Goal: Task Accomplishment & Management: Manage account settings

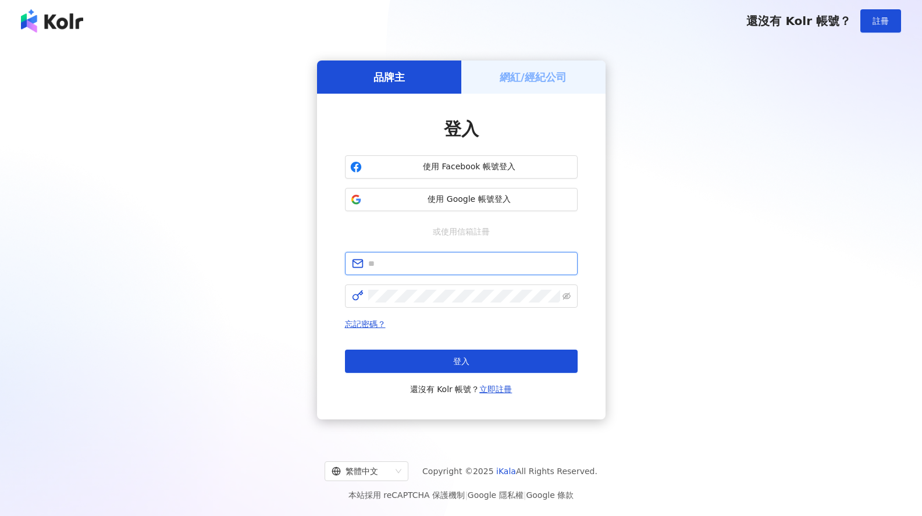
click at [447, 269] on input "text" at bounding box center [469, 263] width 202 height 13
type input "**********"
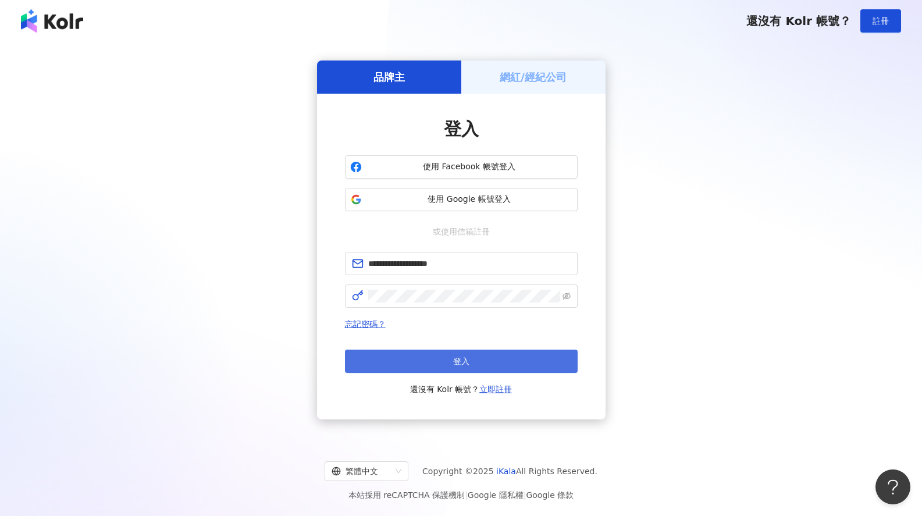
click at [478, 364] on button "登入" at bounding box center [461, 361] width 233 height 23
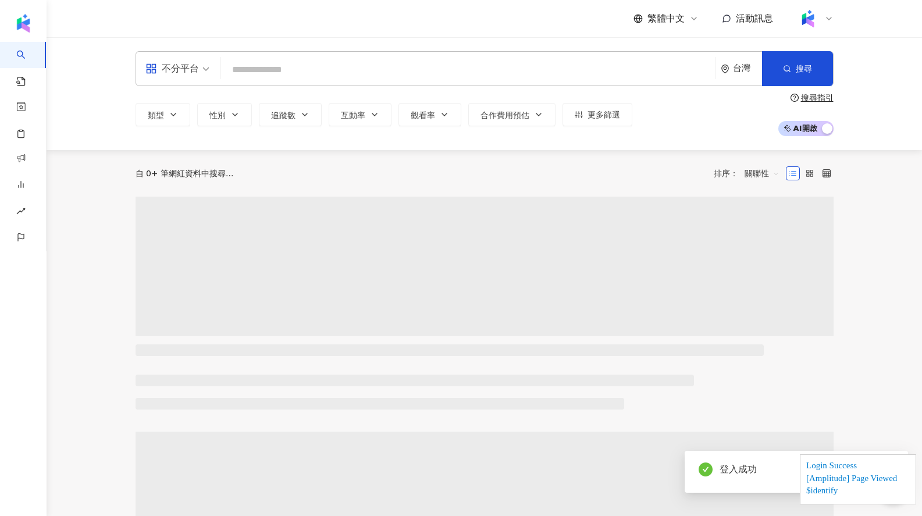
click at [808, 20] on img at bounding box center [808, 19] width 22 height 22
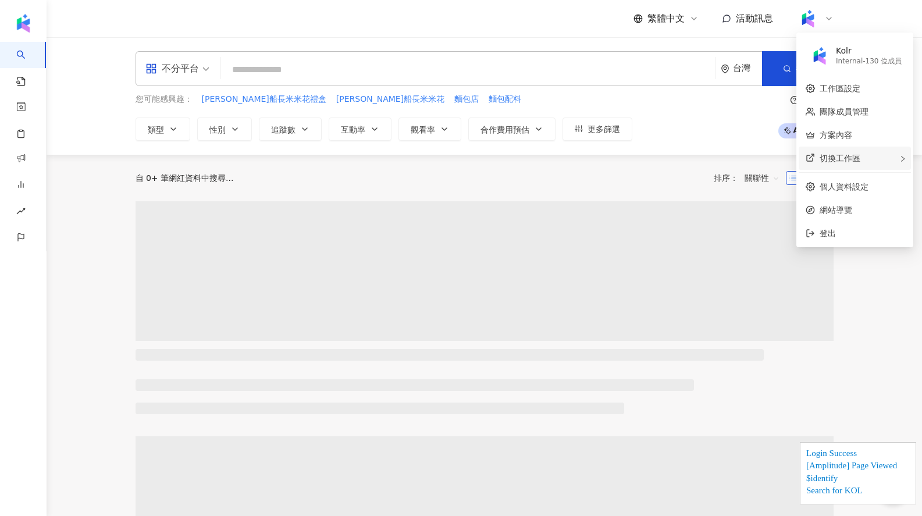
click at [830, 149] on div "切換工作區" at bounding box center [855, 158] width 112 height 23
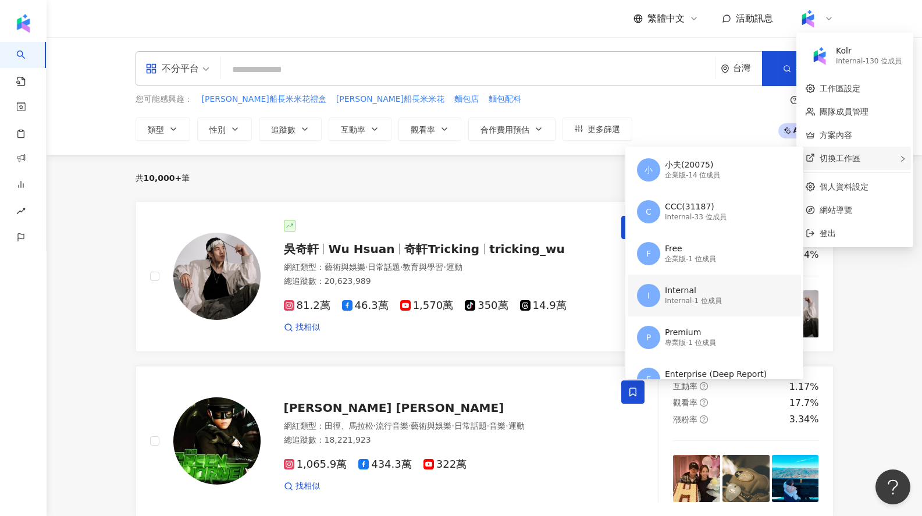
click at [707, 296] on div "Internal" at bounding box center [693, 291] width 57 height 12
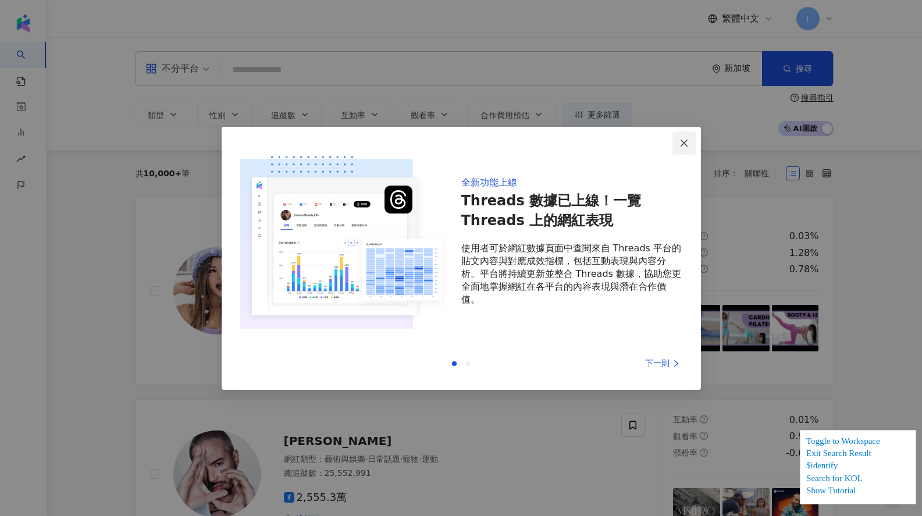
click at [686, 145] on icon "close" at bounding box center [684, 143] width 7 height 7
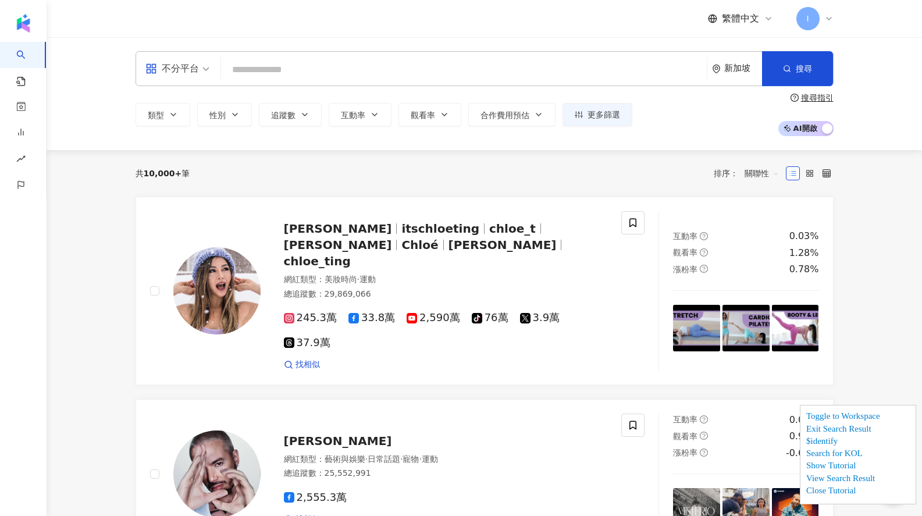
click at [344, 75] on input "search" at bounding box center [464, 70] width 476 height 22
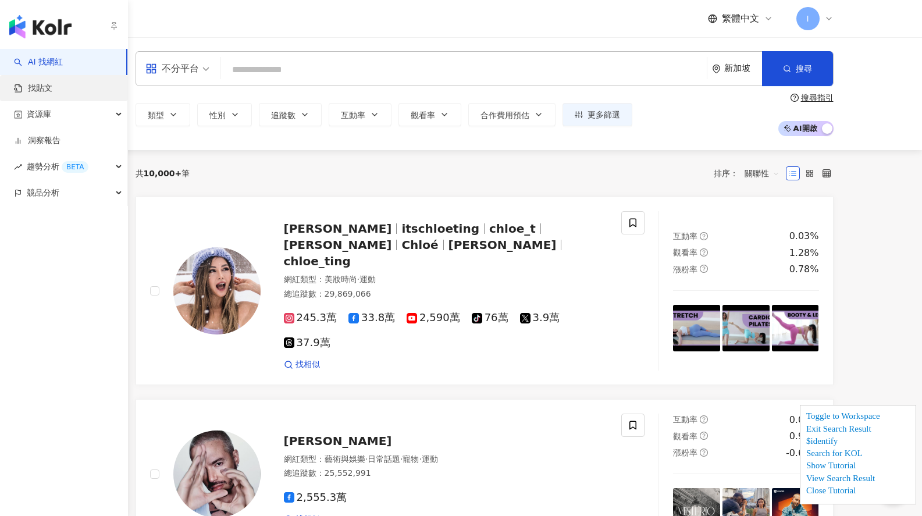
click at [49, 83] on link "找貼文" at bounding box center [33, 89] width 38 height 12
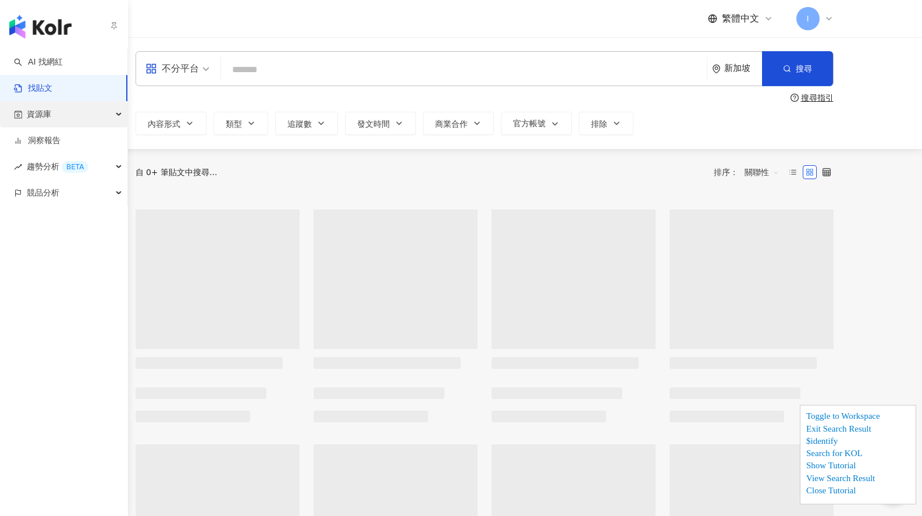
click at [79, 119] on div "資源庫" at bounding box center [63, 114] width 127 height 26
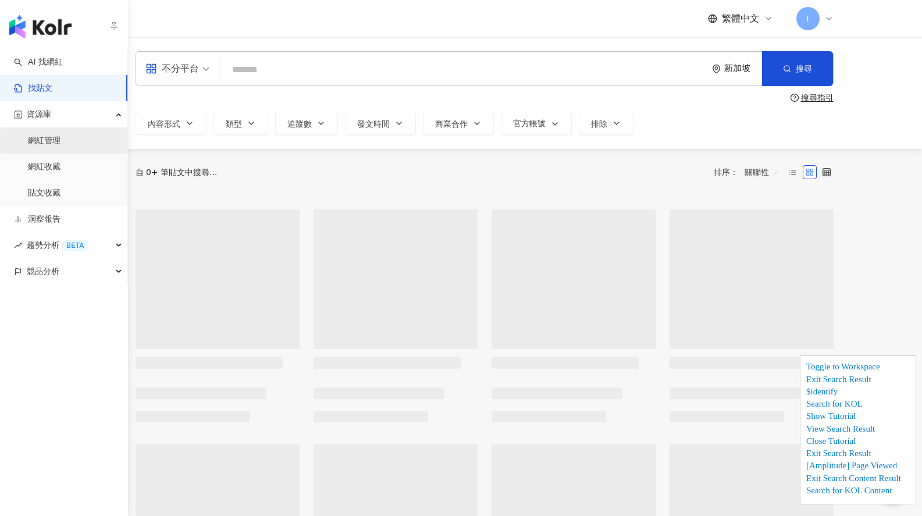
click at [61, 135] on link "網紅管理" at bounding box center [44, 141] width 33 height 12
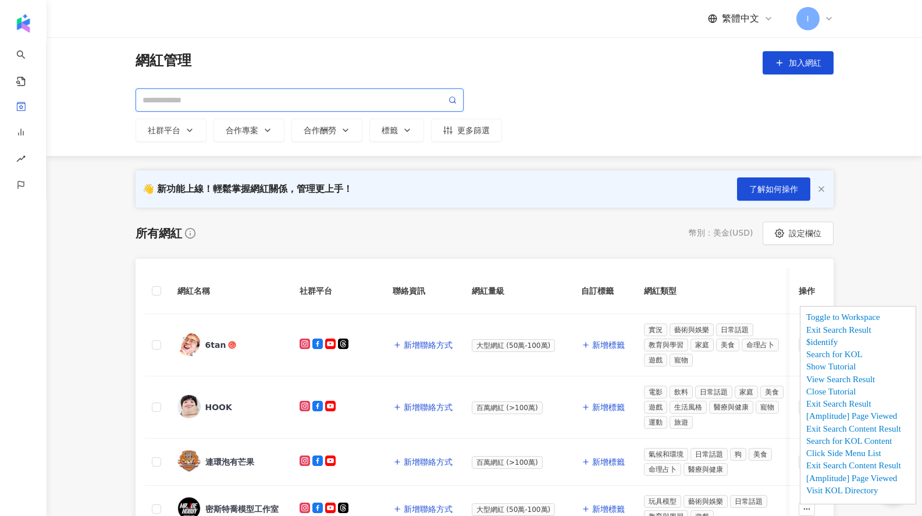
click at [233, 103] on input "search" at bounding box center [295, 100] width 304 height 13
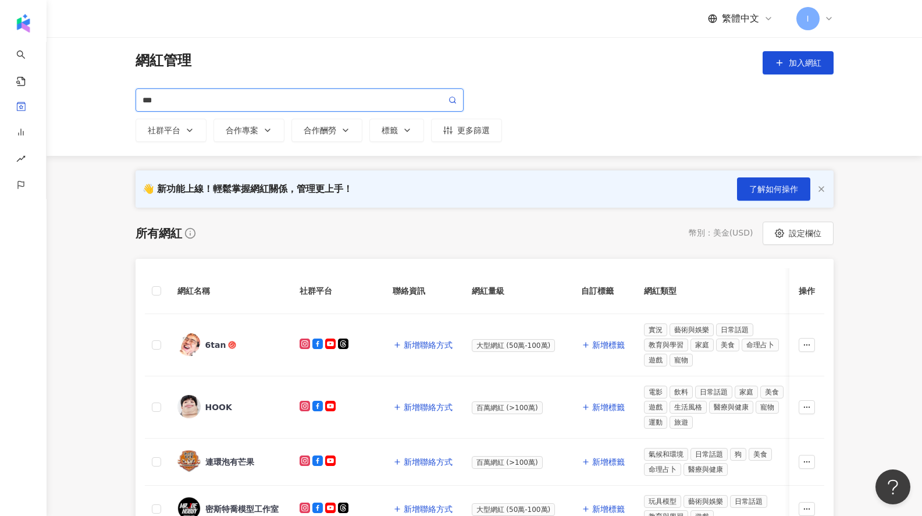
type input "**"
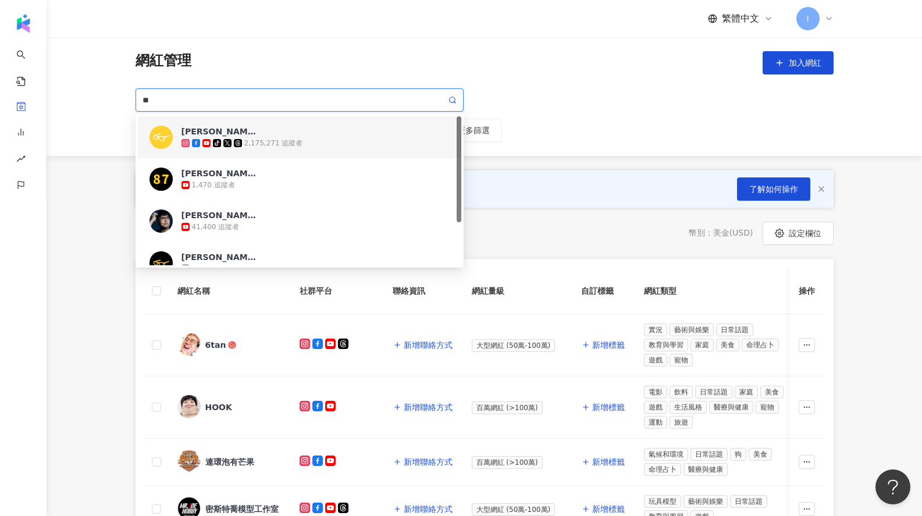
click at [251, 130] on span "[PERSON_NAME][PERSON_NAME]" at bounding box center [220, 132] width 76 height 12
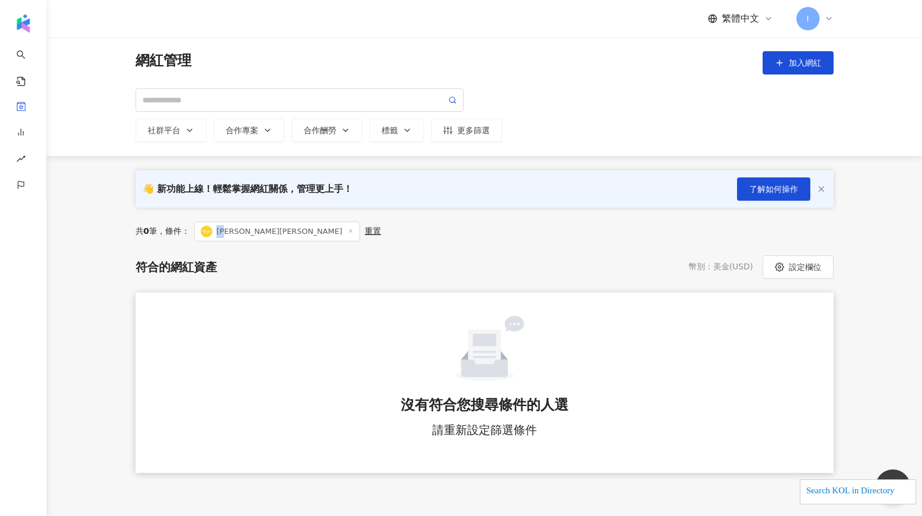
drag, startPoint x: 234, startPoint y: 232, endPoint x: 441, endPoint y: 176, distance: 214.5
click at [222, 230] on span "[PERSON_NAME][PERSON_NAME]" at bounding box center [277, 232] width 166 height 20
copy span "[PERSON_NAME]"
click at [784, 66] on button "加入網紅" at bounding box center [798, 62] width 71 height 23
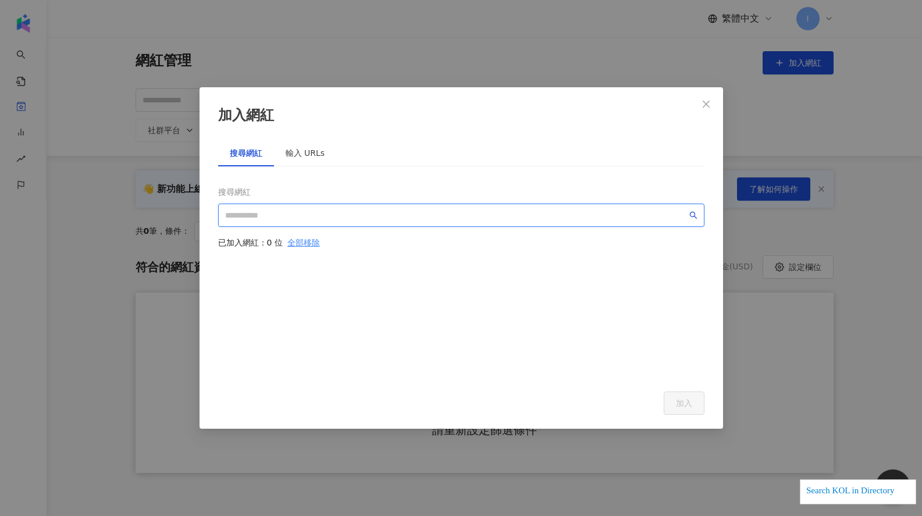
click at [330, 209] on input "search" at bounding box center [456, 215] width 462 height 13
paste input "**"
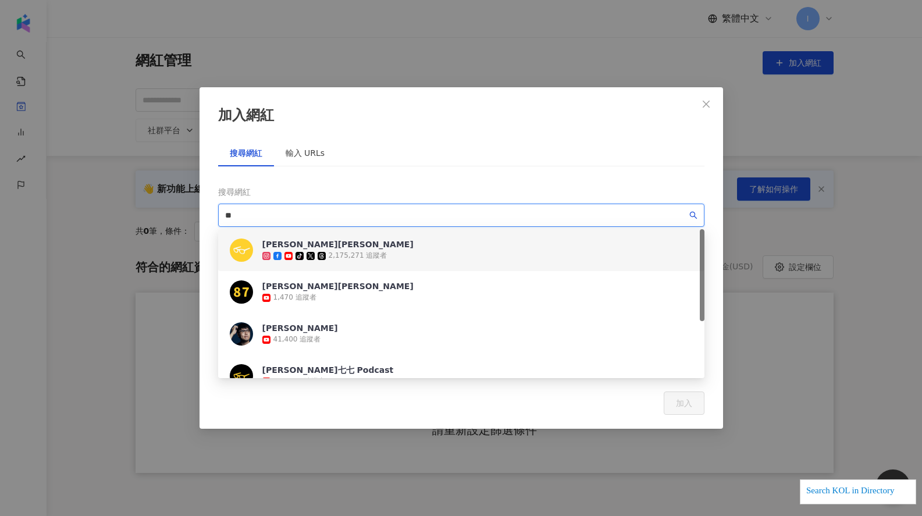
click at [350, 252] on div "2,175,271 追蹤者" at bounding box center [358, 256] width 59 height 10
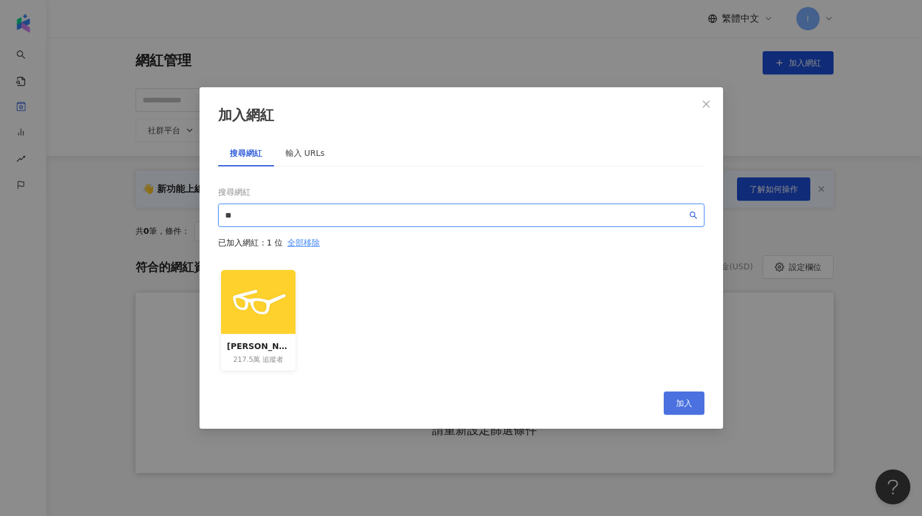
type input "**"
click at [678, 404] on span "加入" at bounding box center [684, 403] width 16 height 9
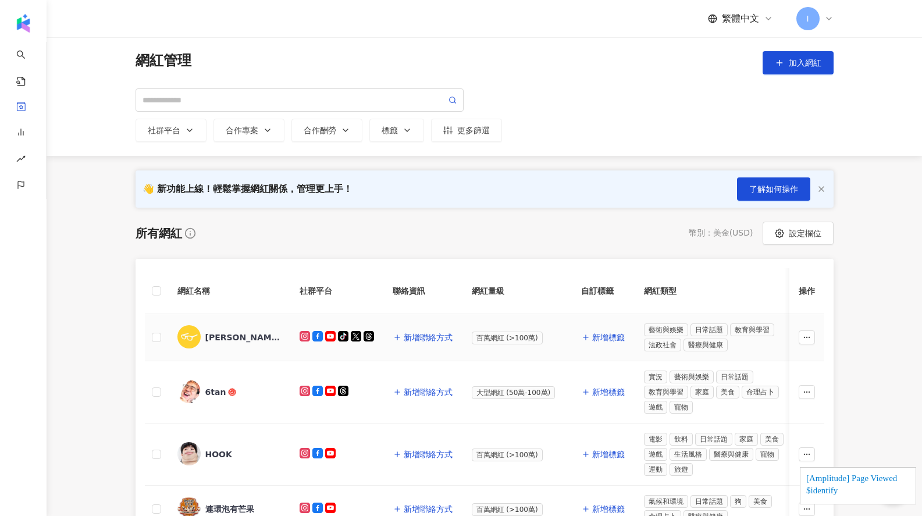
click at [232, 340] on div "[PERSON_NAME][PERSON_NAME]" at bounding box center [243, 338] width 76 height 12
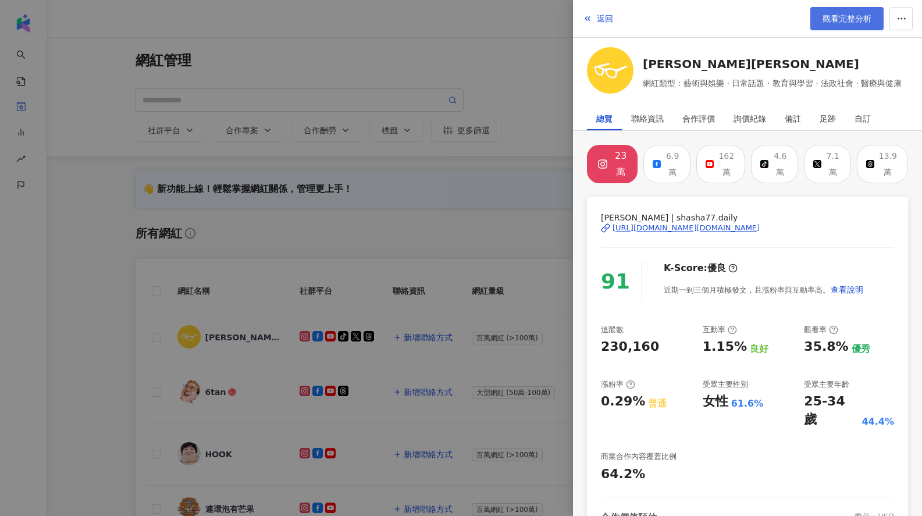
click at [831, 26] on link "觀看完整分析" at bounding box center [846, 18] width 73 height 23
click at [354, 246] on div at bounding box center [461, 258] width 922 height 516
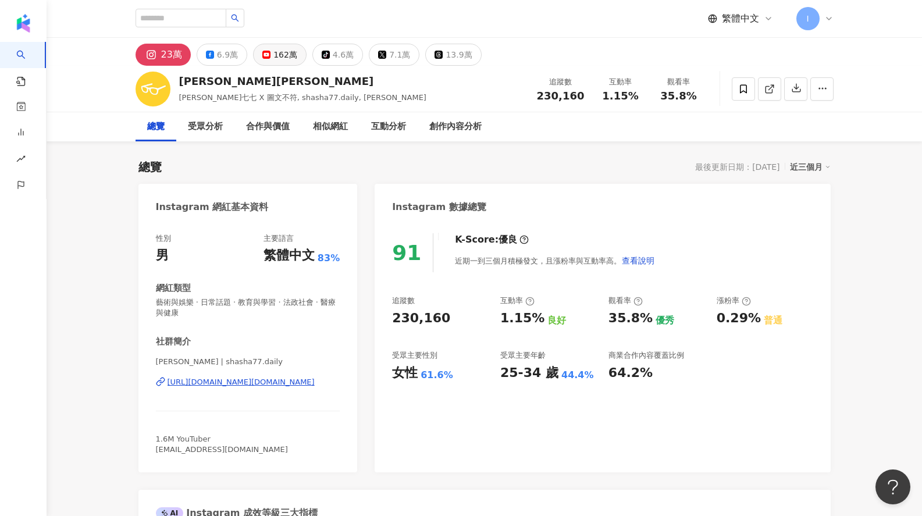
click at [275, 54] on div "162萬" at bounding box center [285, 55] width 24 height 16
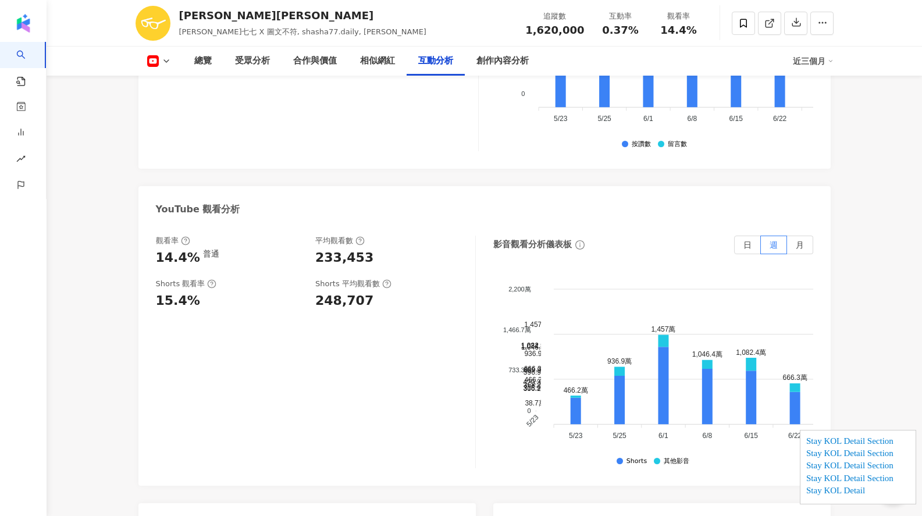
scroll to position [2230, 0]
click at [805, 236] on label "月" at bounding box center [800, 245] width 26 height 19
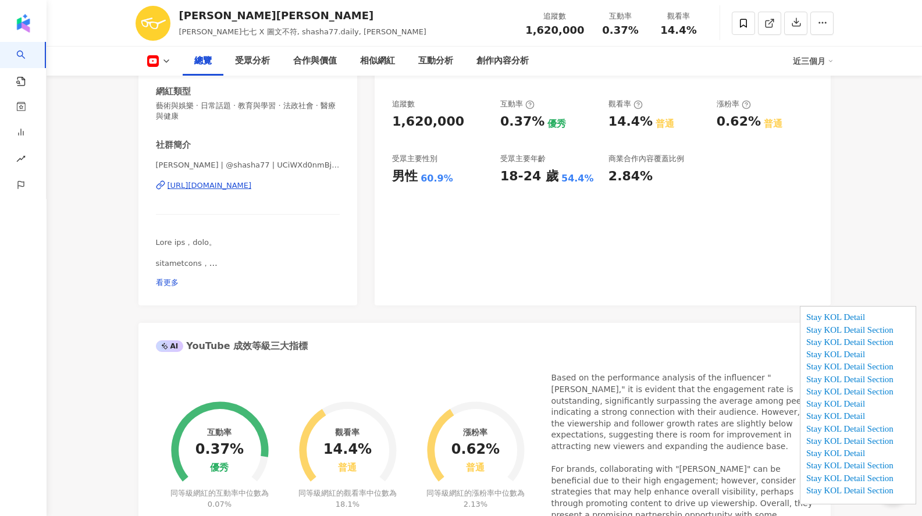
scroll to position [0, 0]
